Goal: Task Accomplishment & Management: Manage account settings

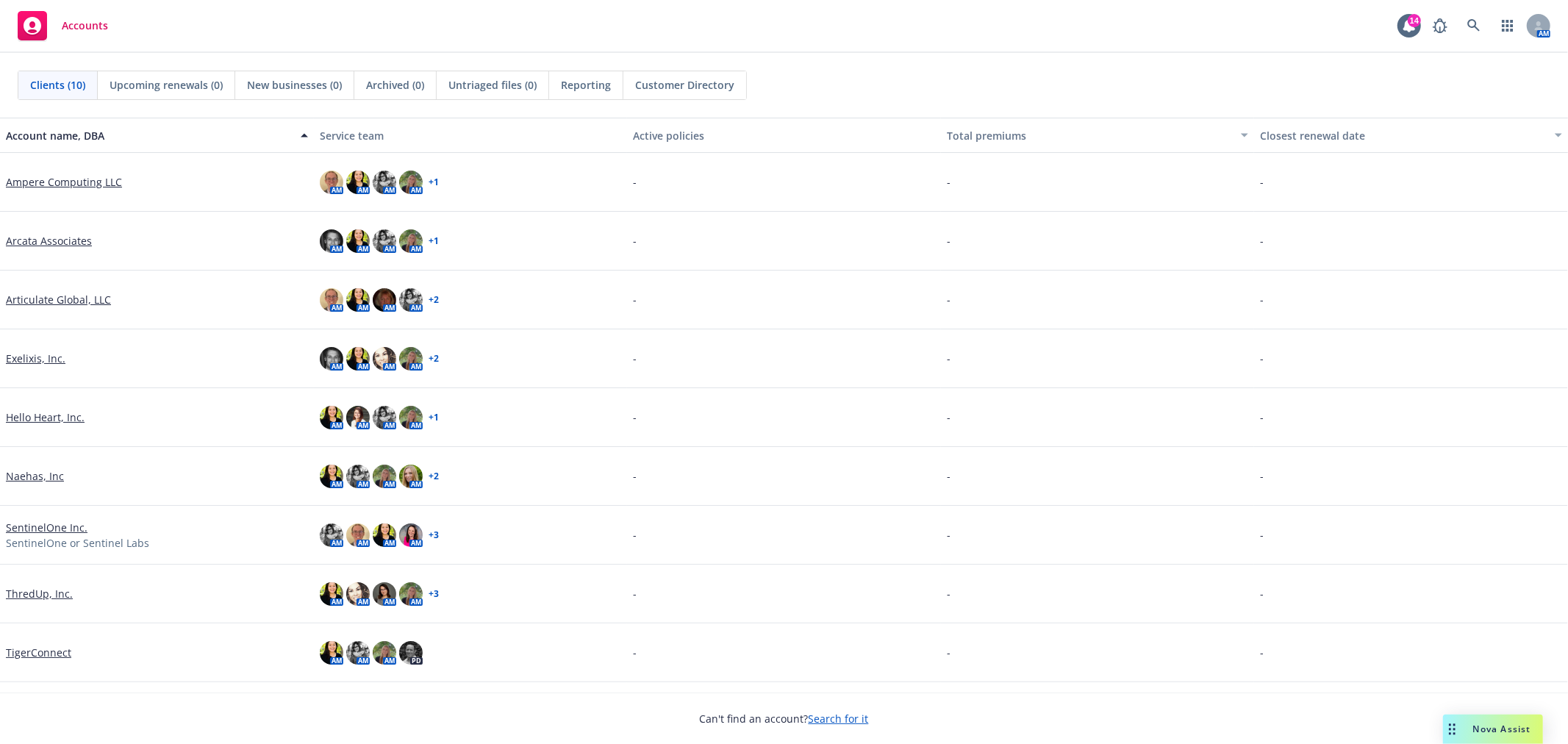
click at [17, 233] on link "Arcata Associates" at bounding box center [49, 240] width 86 height 15
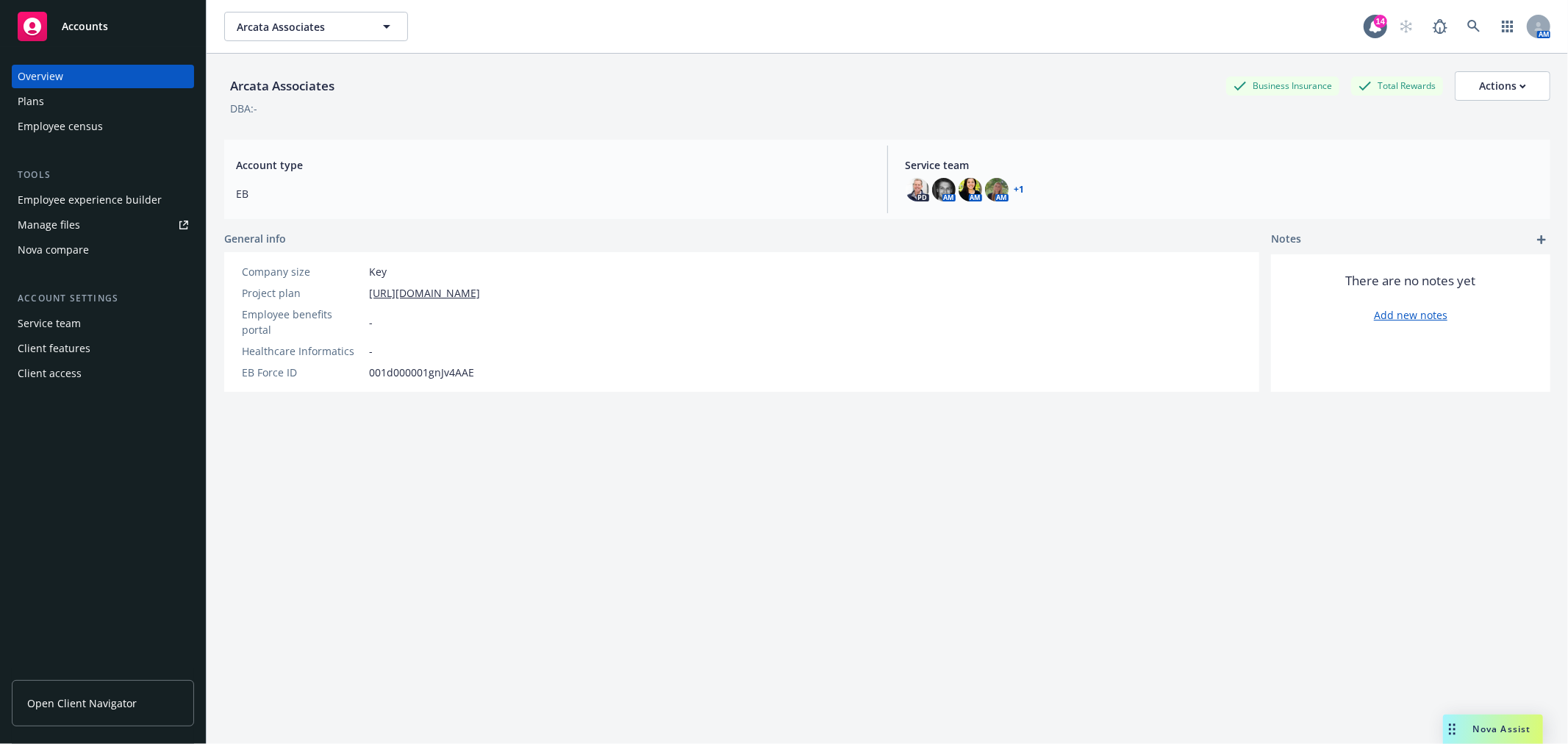
click at [127, 230] on link "Manage files" at bounding box center [102, 224] width 182 height 24
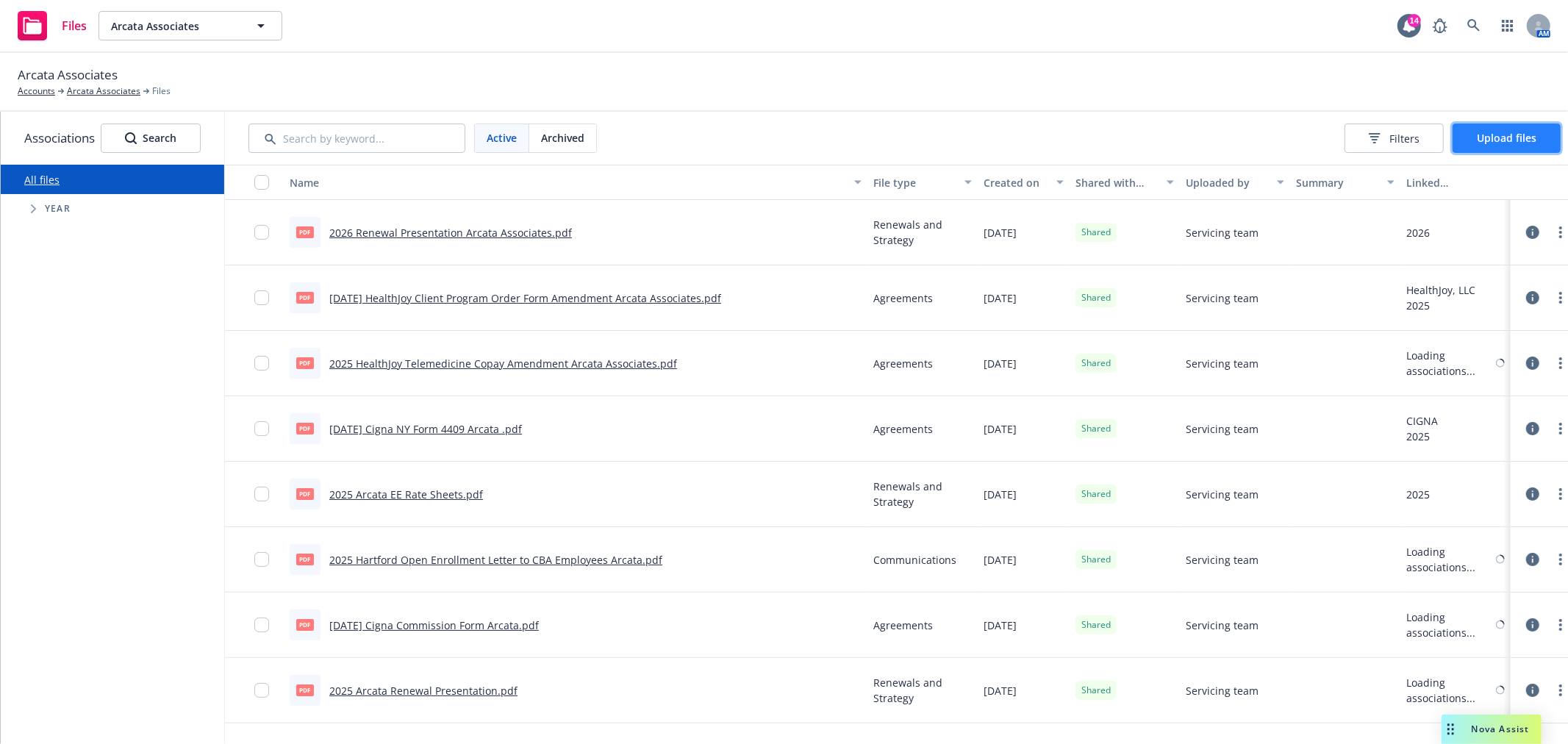
click at [1498, 135] on span "Upload files" at bounding box center [1506, 137] width 60 height 14
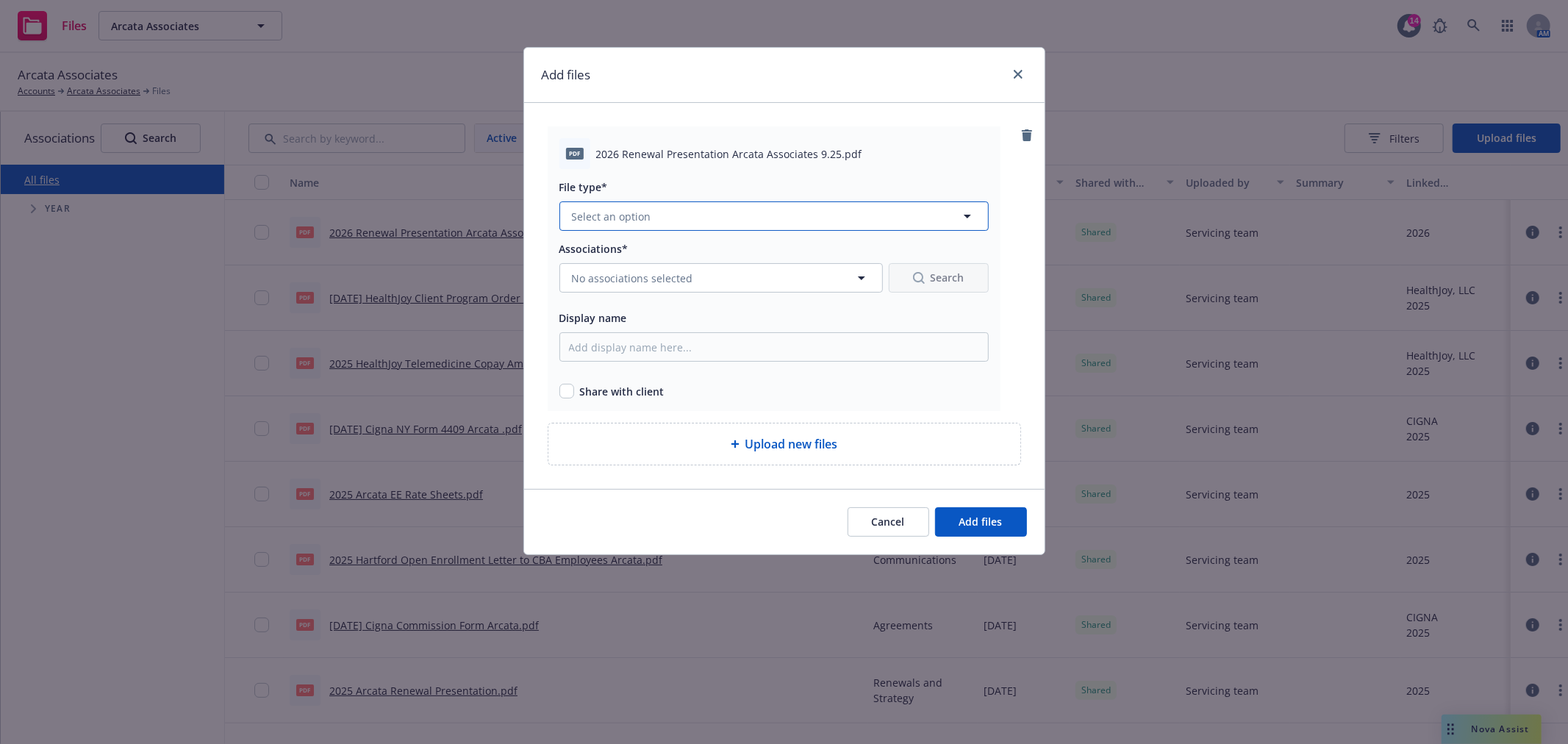
click at [729, 218] on button "Select an option" at bounding box center [774, 216] width 430 height 30
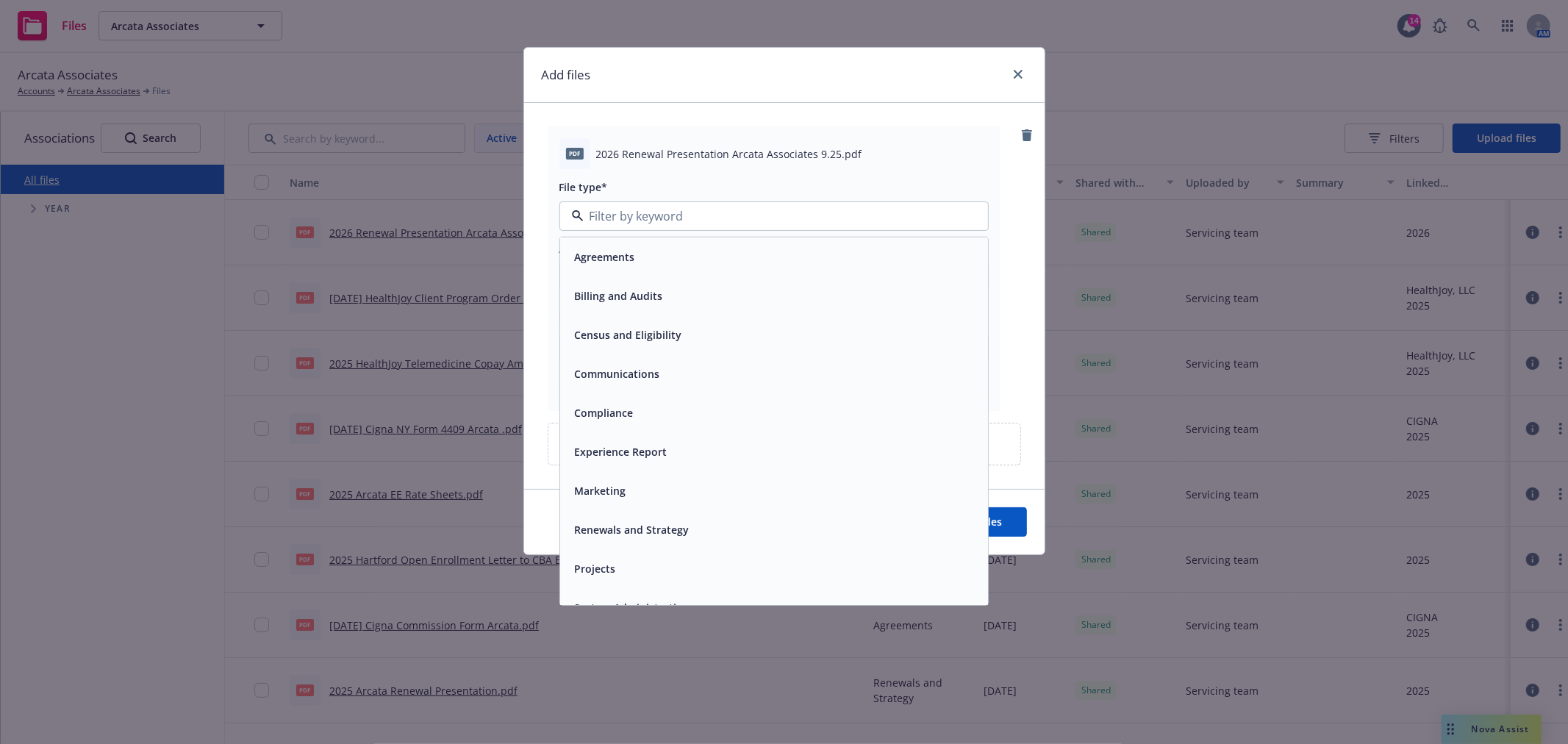
click at [663, 533] on span "Renewals and Strategy" at bounding box center [632, 530] width 114 height 15
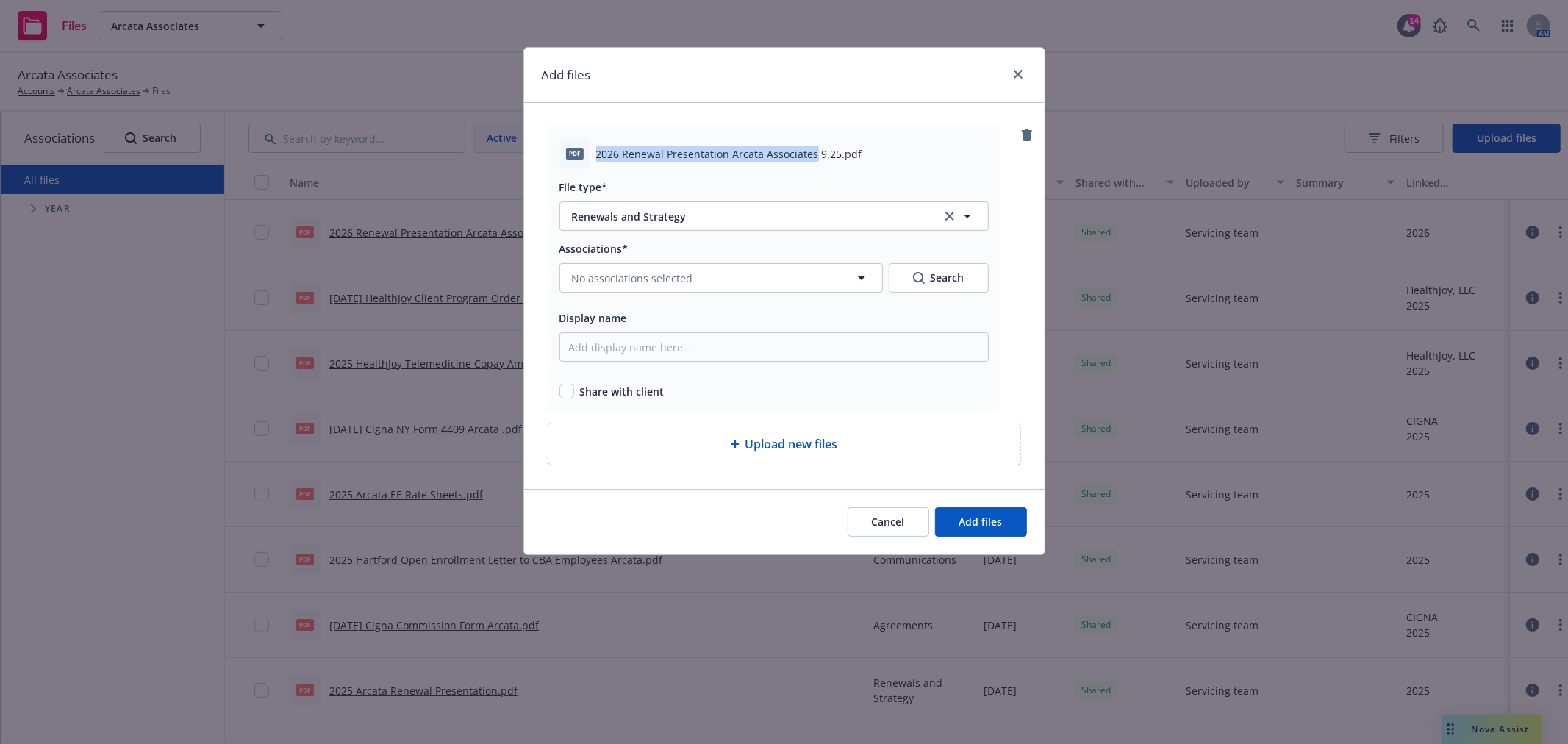
drag, startPoint x: 597, startPoint y: 151, endPoint x: 811, endPoint y: 148, distance: 214.0
click at [811, 148] on span "2026 Renewal Presentation Arcata Associates 9.25.pdf" at bounding box center [729, 154] width 266 height 15
copy span "2026 Renewal Presentation Arcata Associates"
drag, startPoint x: 631, startPoint y: 356, endPoint x: 610, endPoint y: 361, distance: 21.6
click at [631, 356] on input "Display name" at bounding box center [774, 346] width 430 height 30
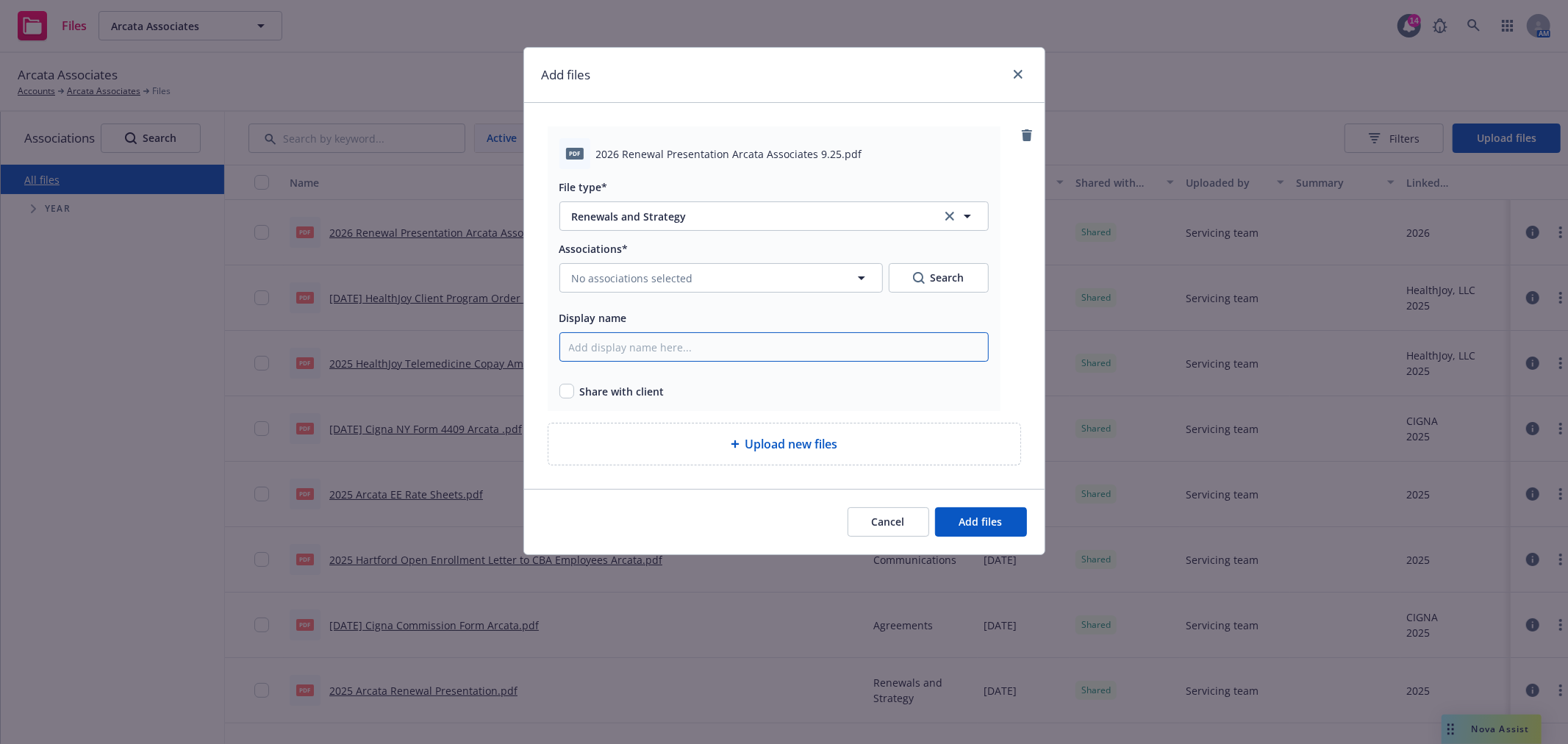
paste input "2026 Renewal Presentation Arcata Associates"
click at [597, 350] on input "2026 Renewal Presentation Arcata Associates" at bounding box center [774, 346] width 430 height 30
type input "2026 Revised Renewal Presentation Arcata Associates"
click at [561, 397] on input "checkbox" at bounding box center [566, 391] width 14 height 14
checkbox input "true"
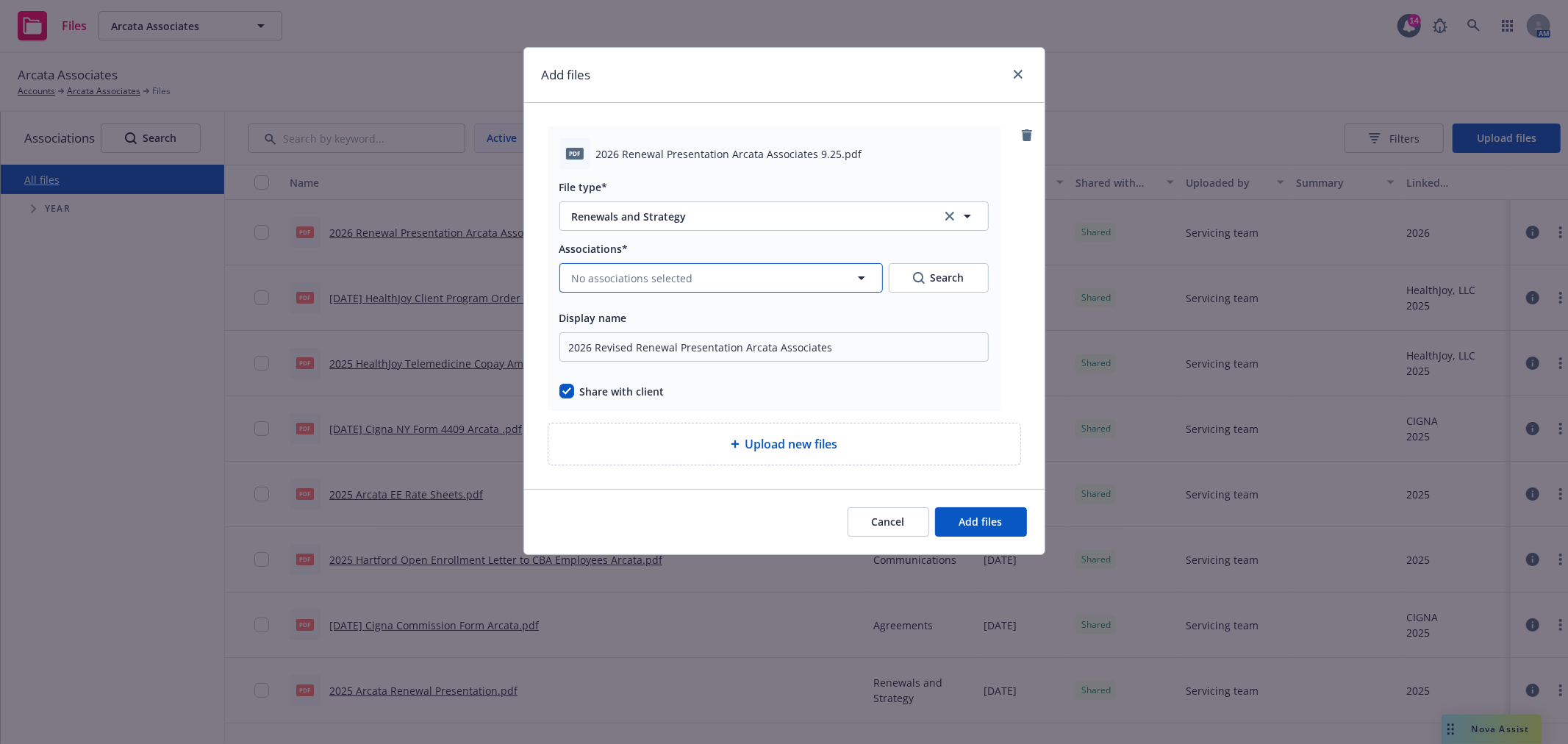
click at [698, 284] on button "No associations selected" at bounding box center [721, 278] width 324 height 30
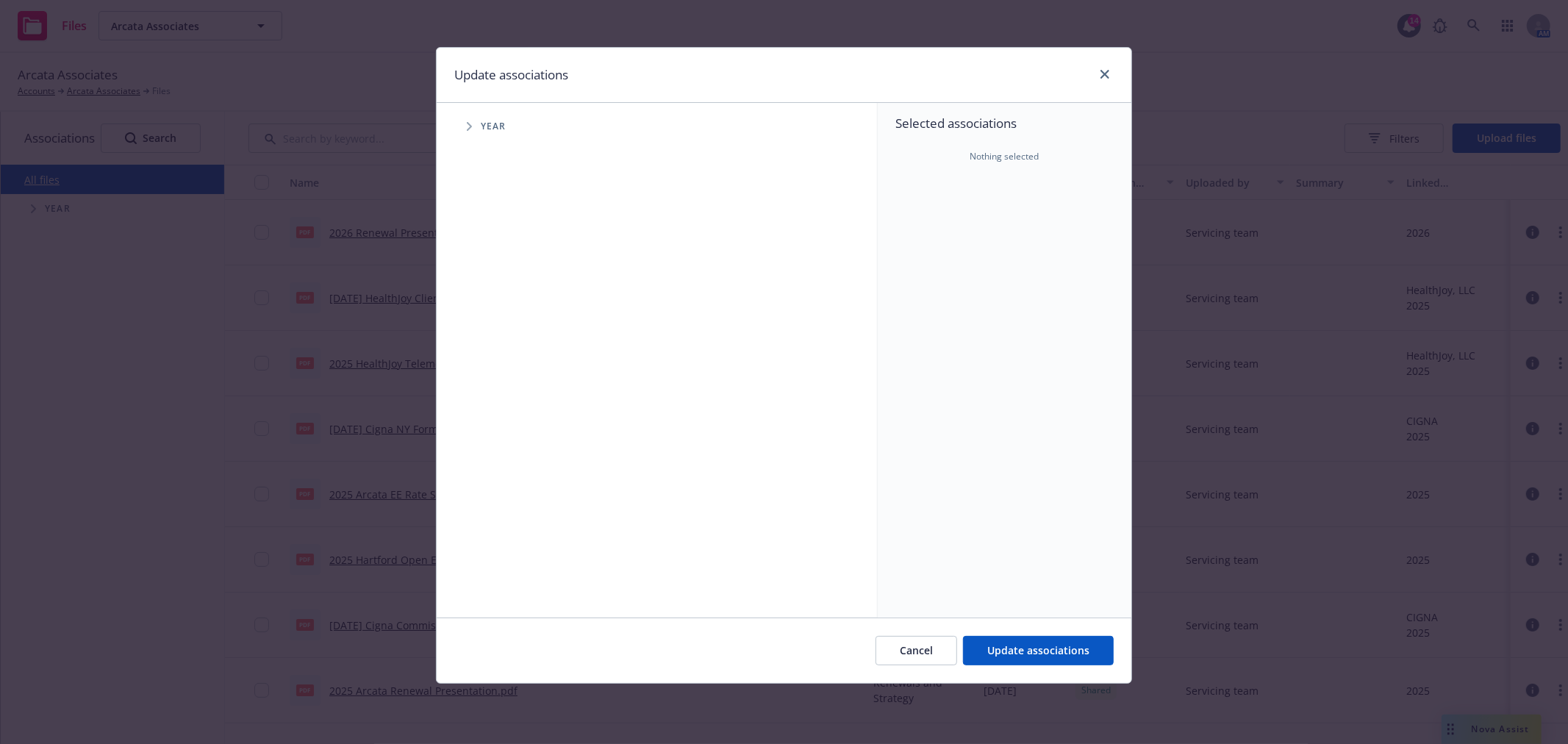
click at [464, 122] on span "Tree Example" at bounding box center [468, 126] width 24 height 24
click at [502, 328] on input "Tree Example" at bounding box center [506, 327] width 14 height 14
click at [501, 329] on input "Tree Example" at bounding box center [506, 327] width 14 height 14
checkbox input "false"
click at [503, 356] on input "Tree Example" at bounding box center [506, 361] width 14 height 14
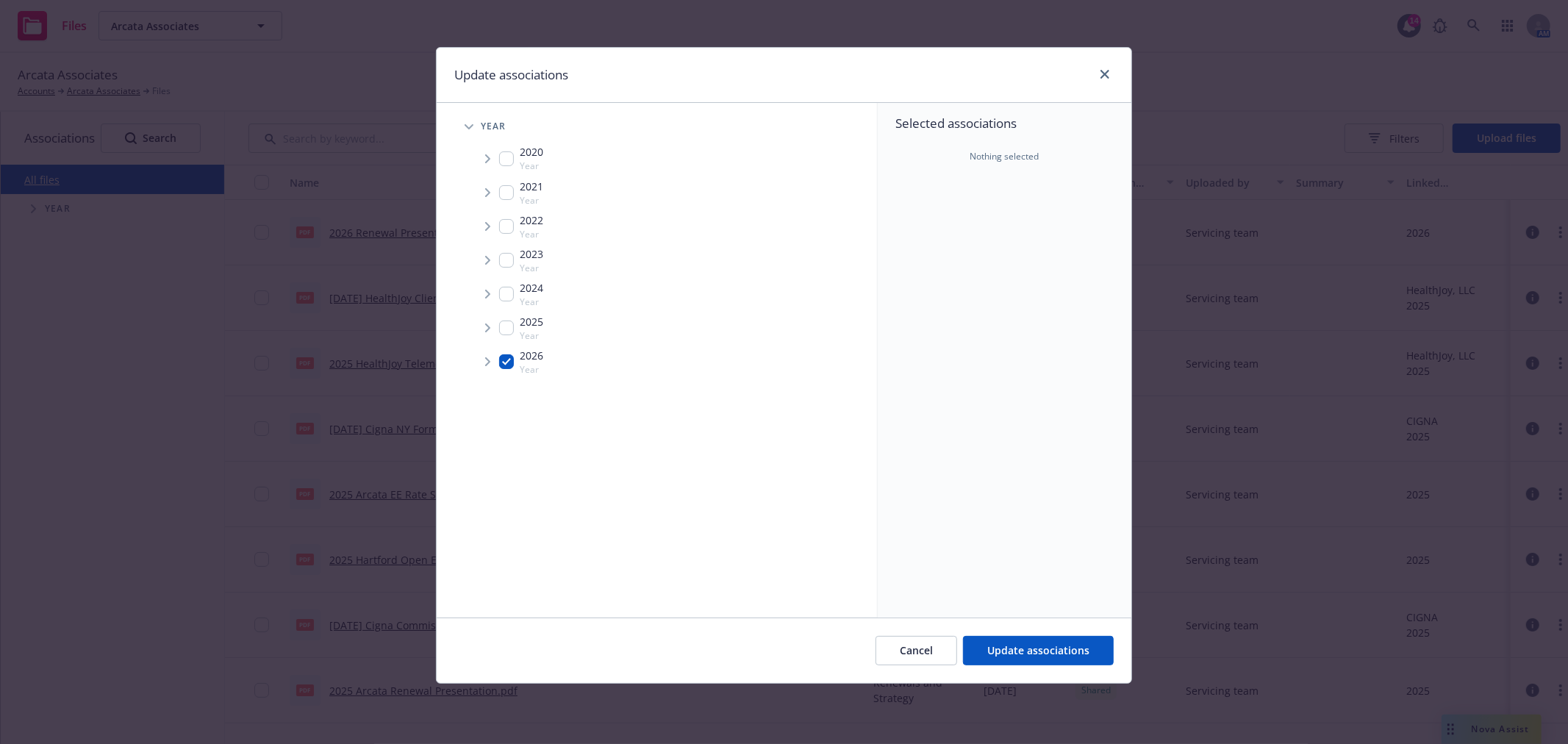
checkbox input "true"
click at [1023, 633] on div "Cancel Update associations" at bounding box center [784, 650] width 694 height 66
click at [1029, 649] on span "Update associations" at bounding box center [1038, 650] width 102 height 14
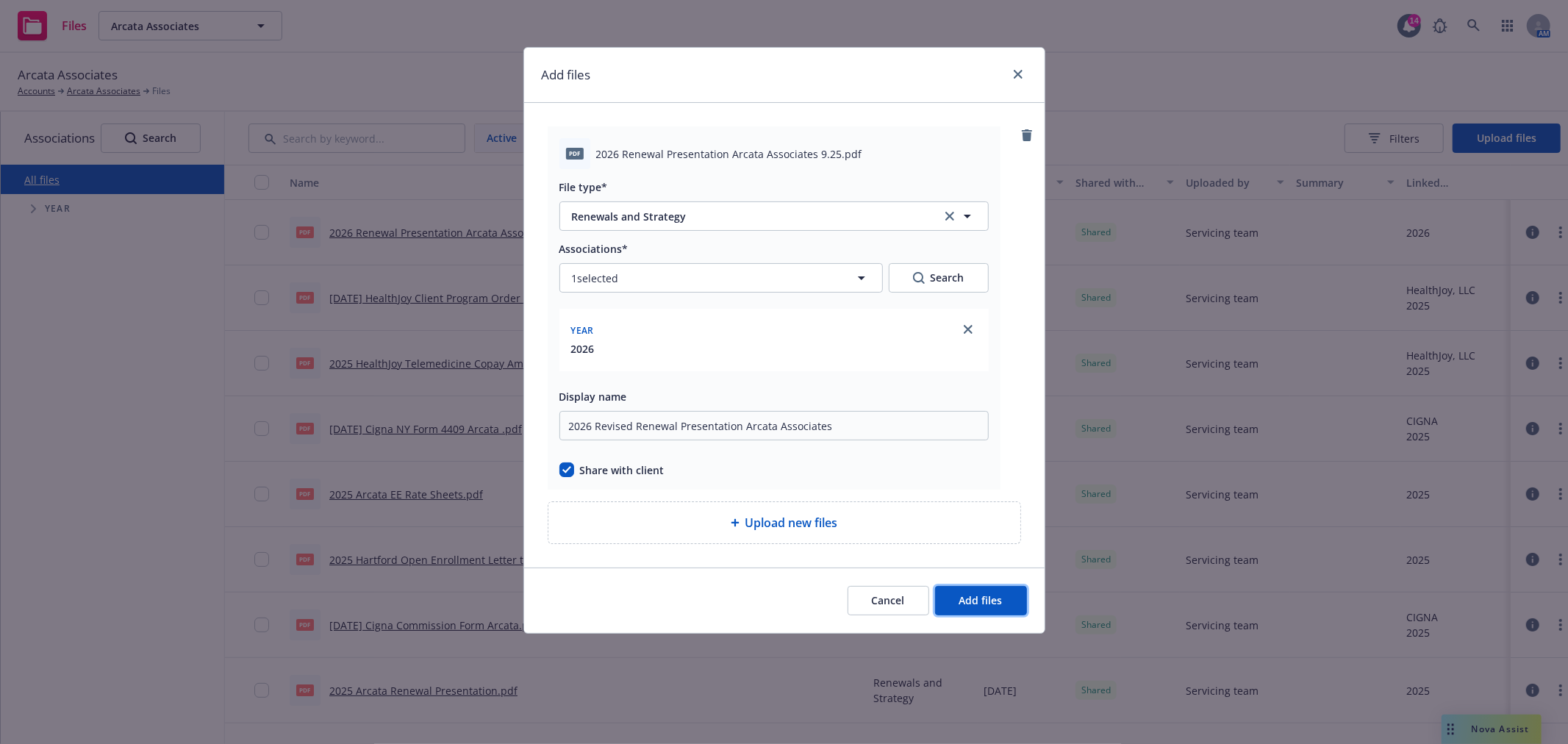
click at [994, 604] on span "Add files" at bounding box center [980, 600] width 43 height 14
